Goal: Find specific page/section: Find specific page/section

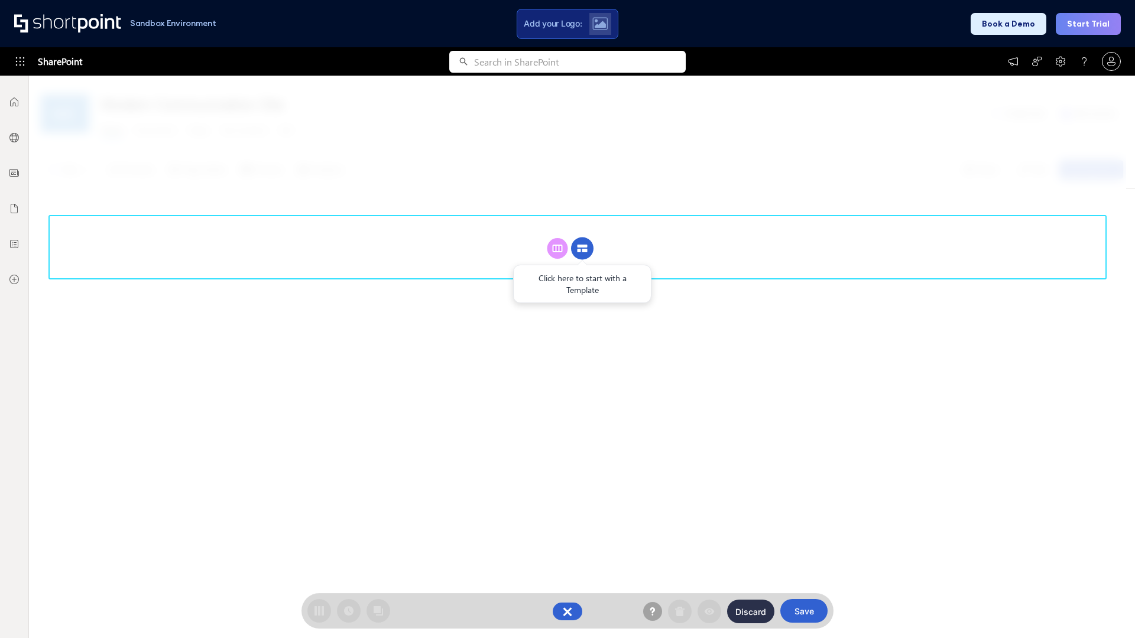
click at [582, 248] on circle at bounding box center [582, 249] width 22 height 22
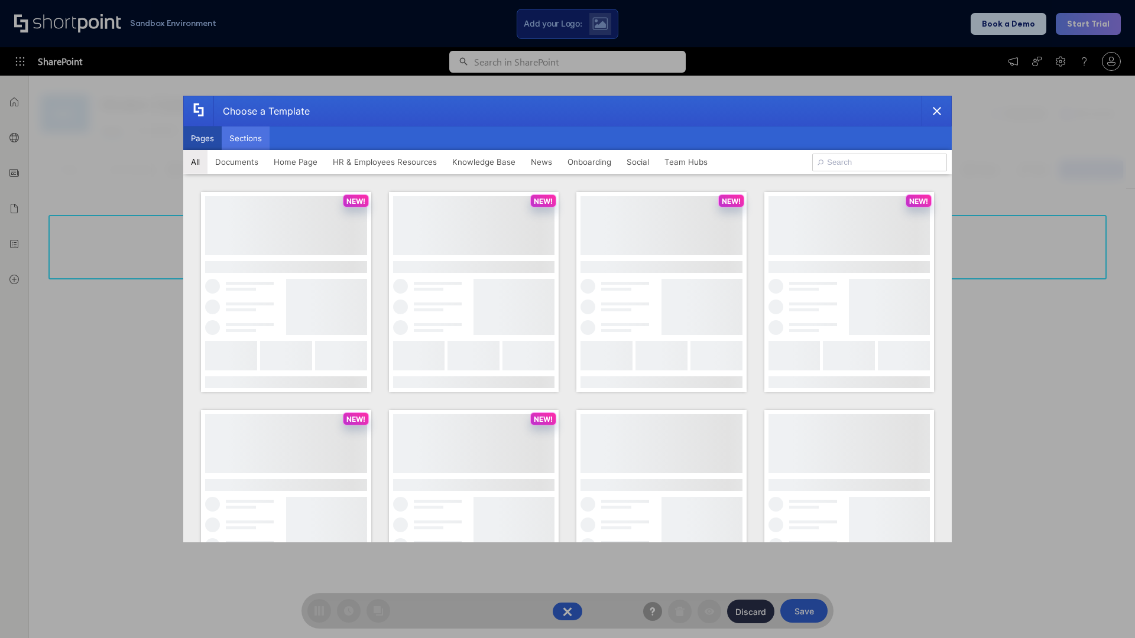
click at [245, 138] on button "Sections" at bounding box center [246, 138] width 48 height 24
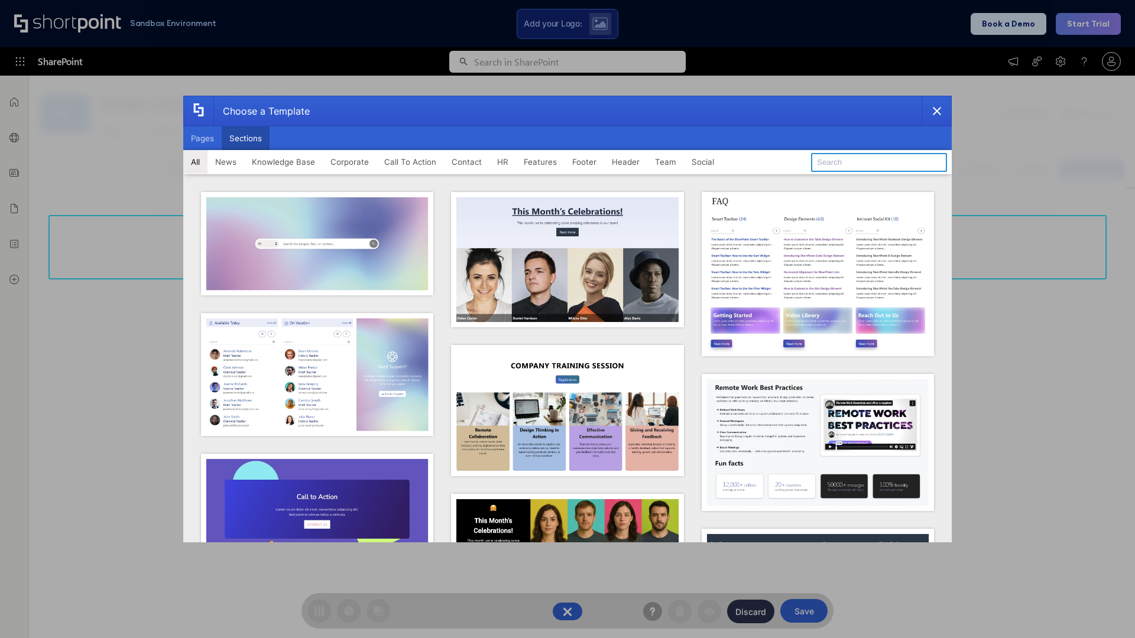
type input "Team News"
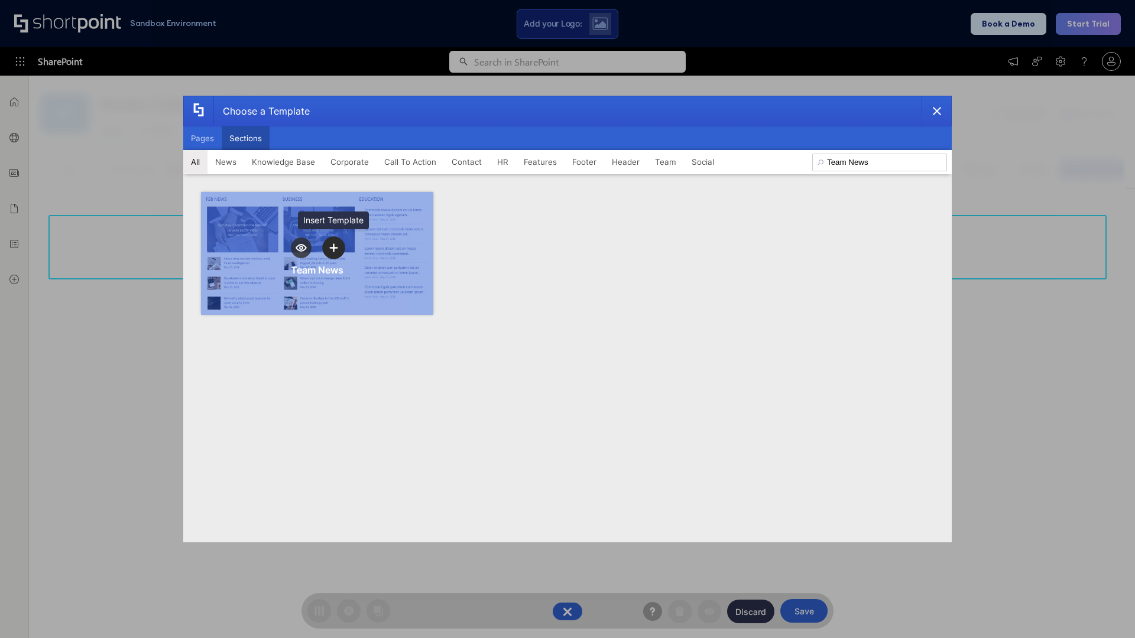
click at [333, 248] on icon "template selector" at bounding box center [333, 248] width 8 height 8
